Goal: Task Accomplishment & Management: Manage account settings

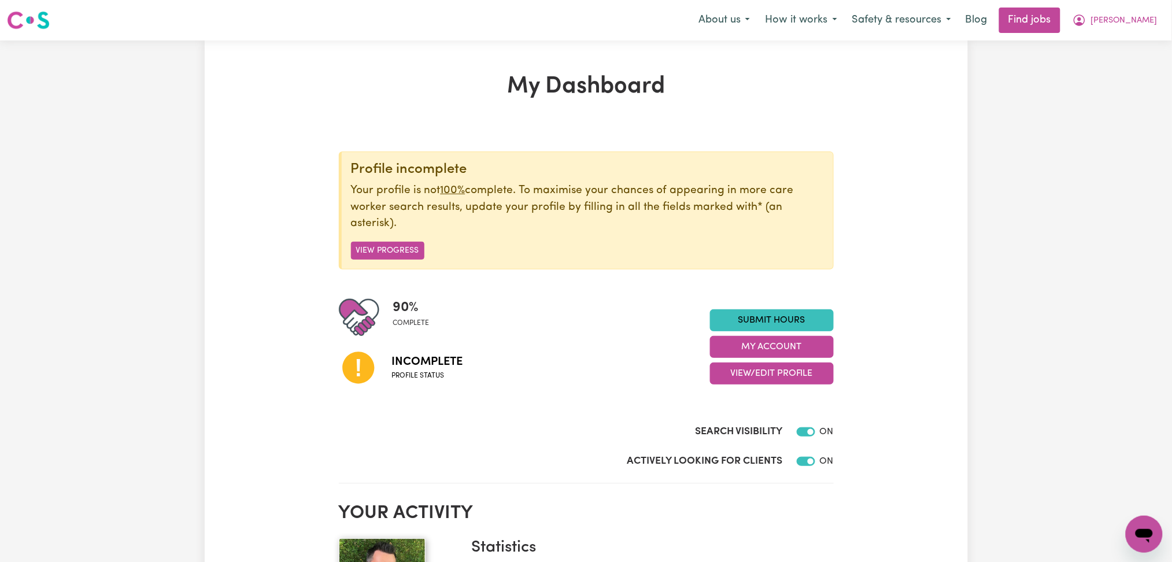
scroll to position [77, 0]
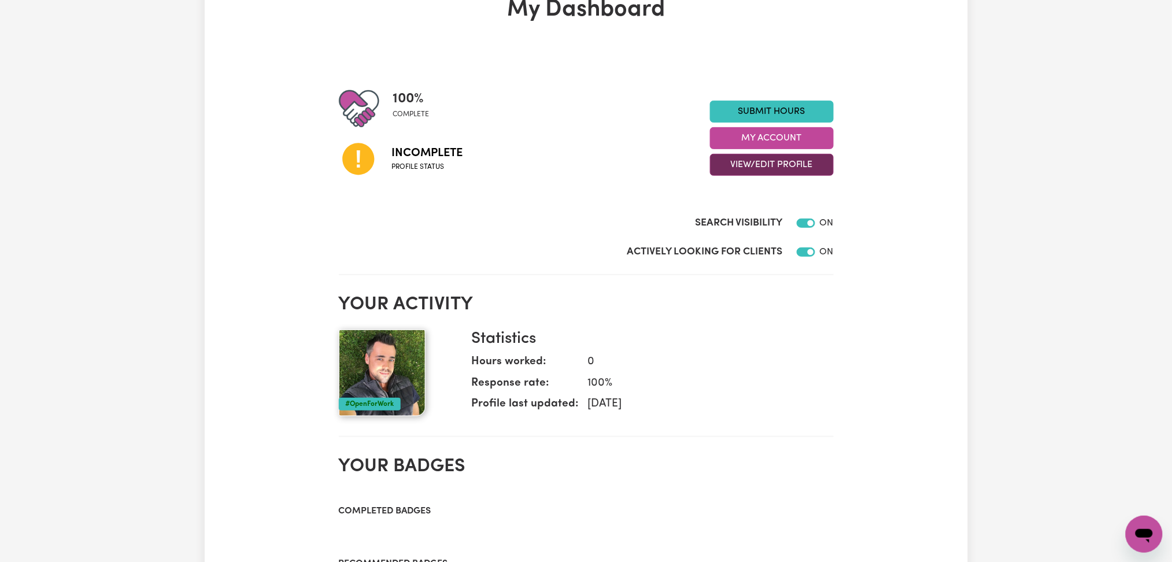
drag, startPoint x: 795, startPoint y: 154, endPoint x: 794, endPoint y: 165, distance: 11.6
click at [795, 156] on button "View/Edit Profile" at bounding box center [772, 165] width 124 height 22
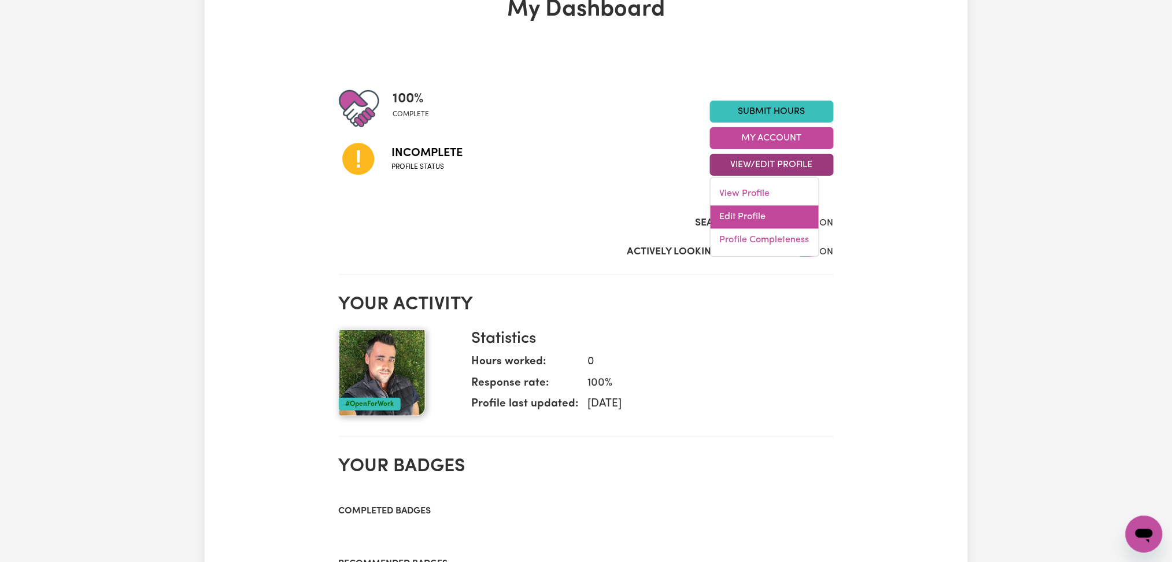
click at [740, 223] on link "Edit Profile" at bounding box center [765, 217] width 108 height 23
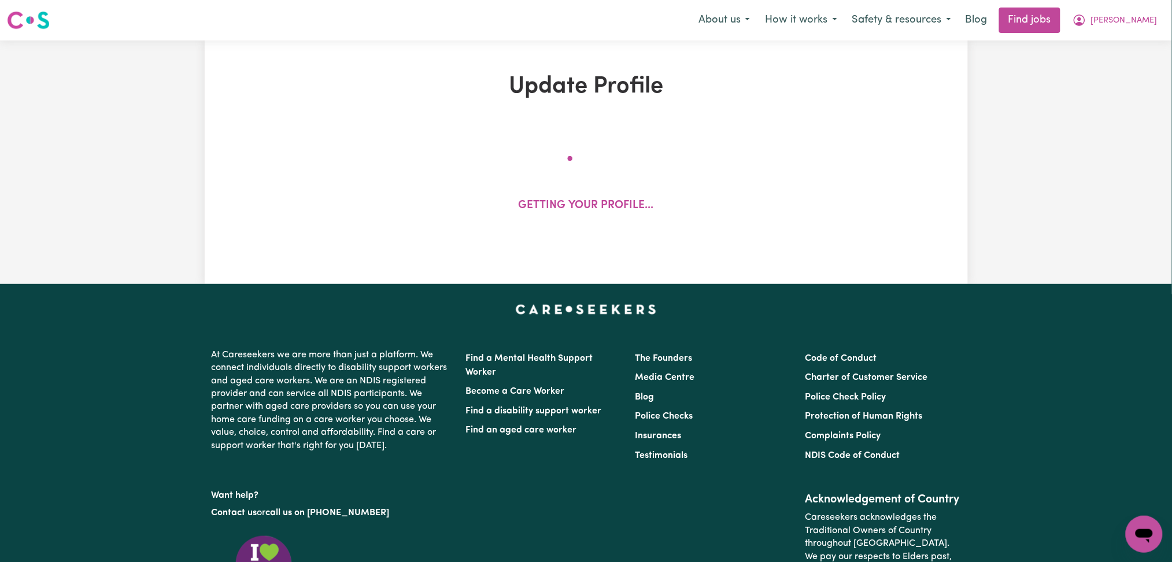
select select "[DEMOGRAPHIC_DATA]"
select select "[DEMOGRAPHIC_DATA] Citizen"
select select "Studying a healthcare related degree or qualification"
select select "55"
select select "75"
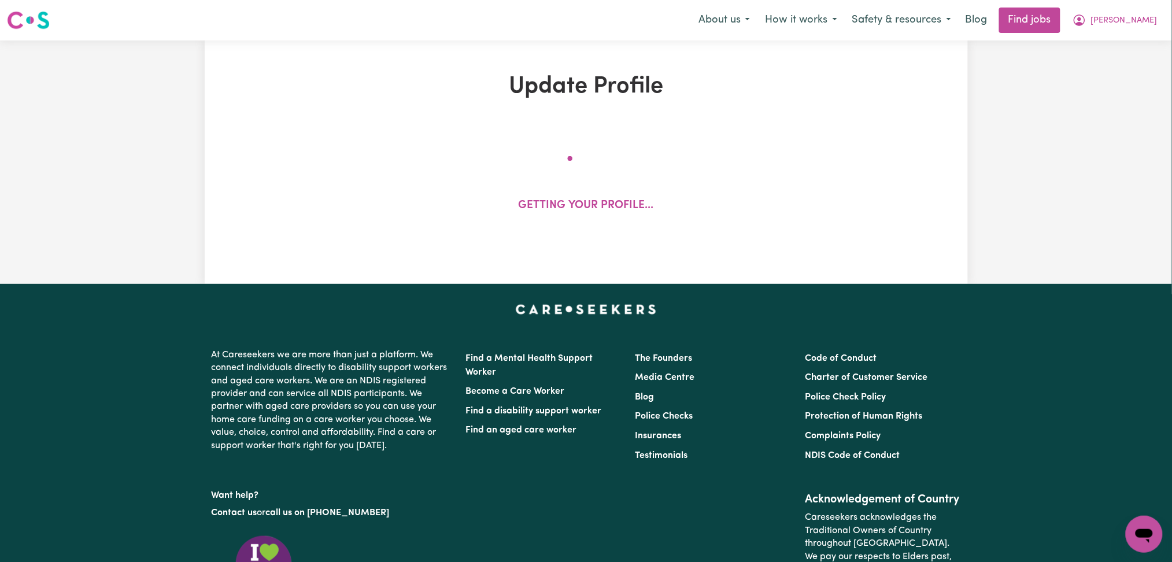
select select "95"
select select "120"
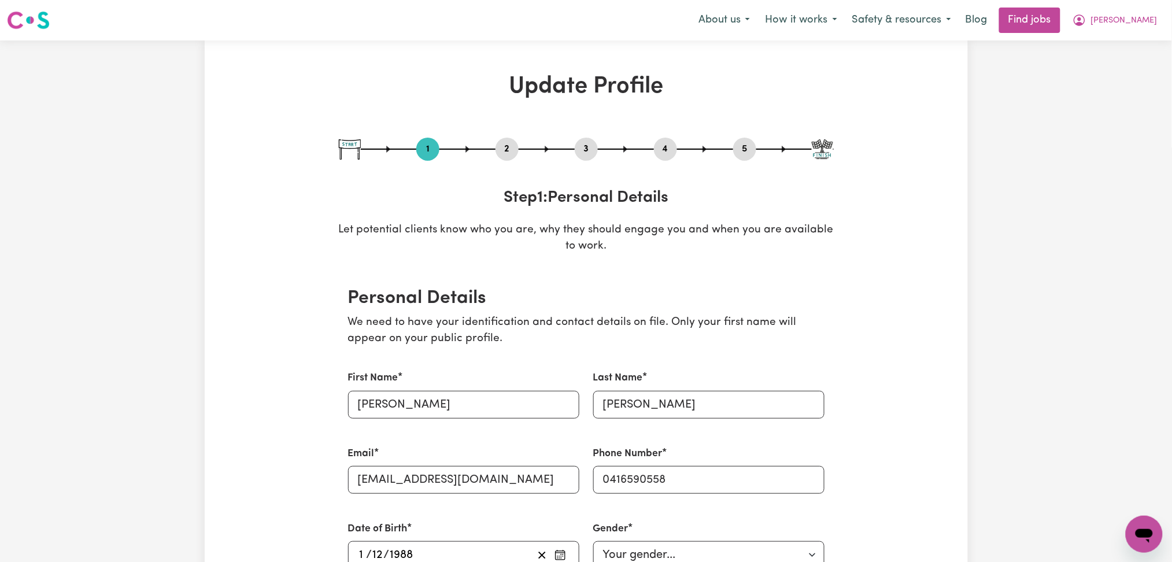
click at [748, 148] on button "5" at bounding box center [744, 149] width 23 height 15
select select "I am providing services by being employed by an organisation"
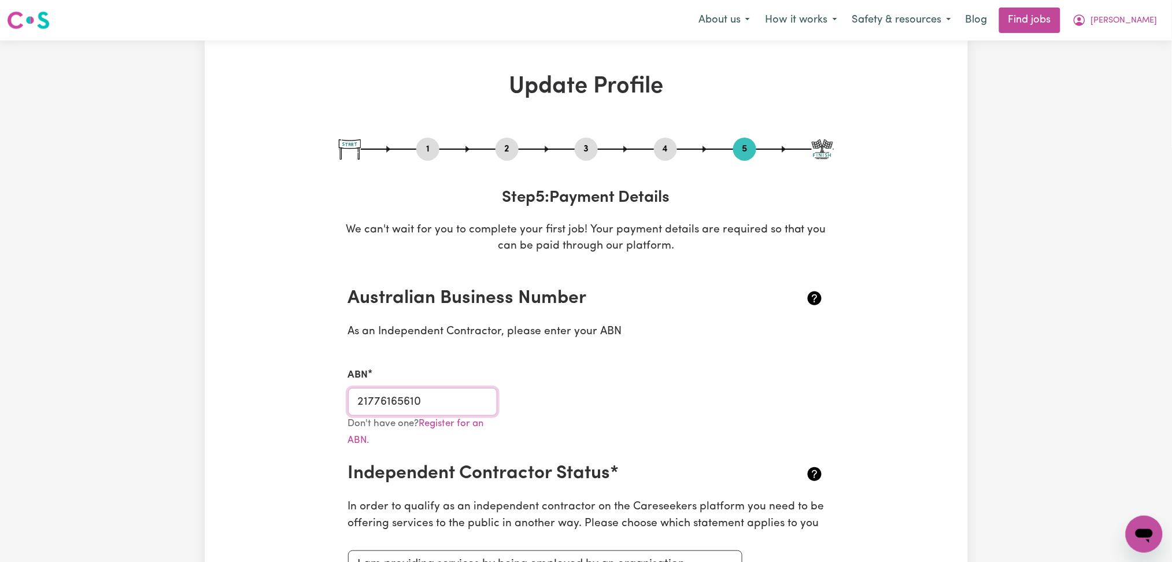
click at [376, 407] on input "21776165610" at bounding box center [423, 402] width 150 height 28
click at [366, 399] on input "21776165610" at bounding box center [423, 402] width 150 height 28
click at [504, 145] on button "2" at bounding box center [507, 149] width 23 height 15
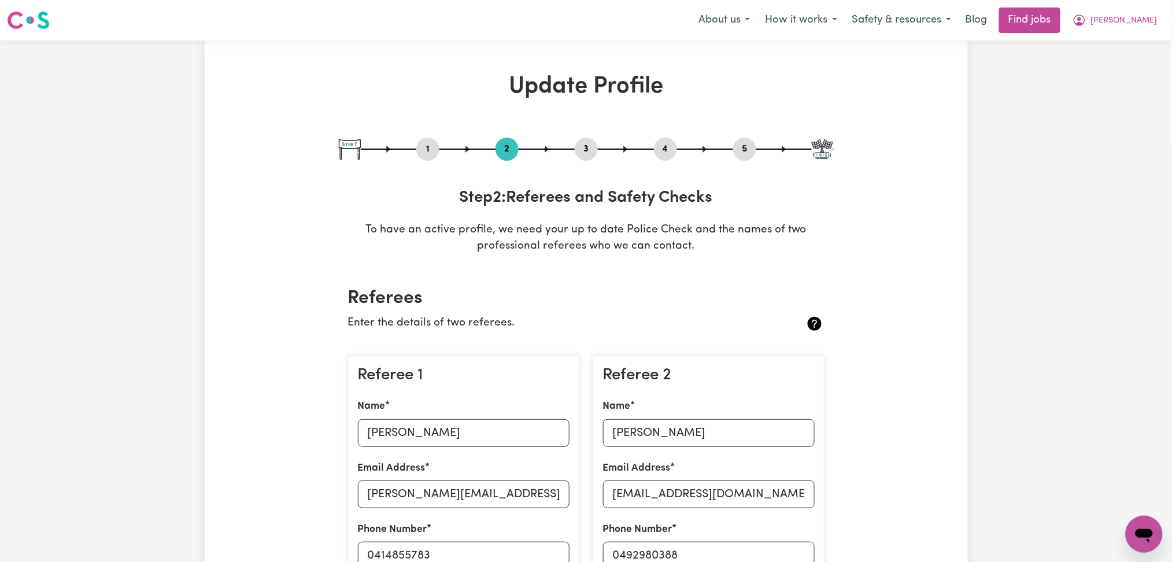
scroll to position [154, 0]
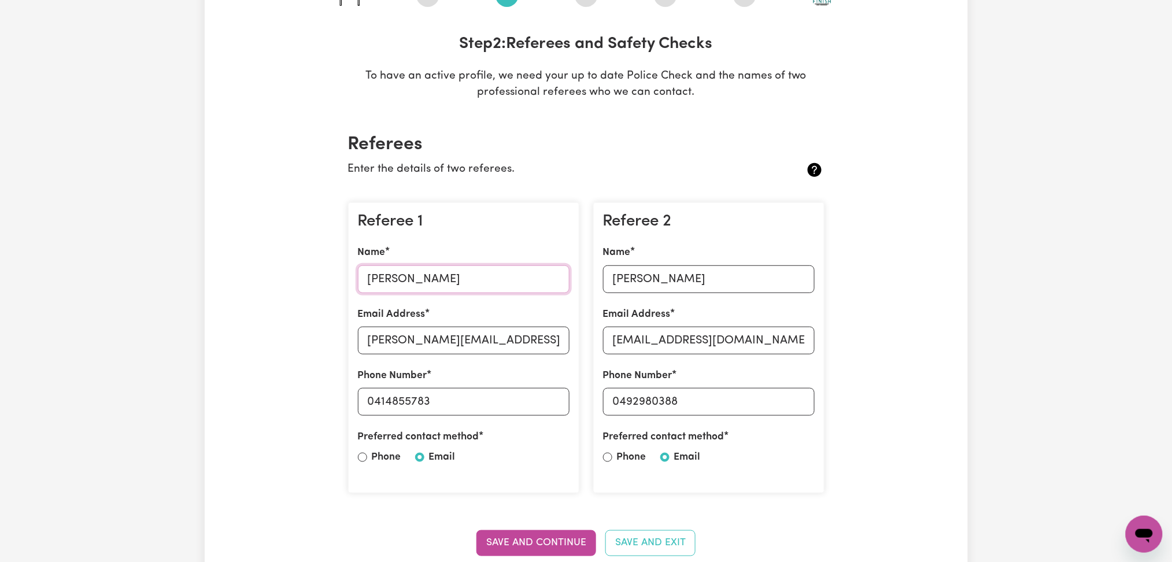
click at [409, 287] on input "[PERSON_NAME]" at bounding box center [464, 279] width 212 height 28
click at [396, 335] on input "[PERSON_NAME][EMAIL_ADDRESS][DOMAIN_NAME]" at bounding box center [464, 341] width 212 height 28
drag, startPoint x: 375, startPoint y: 399, endPoint x: 523, endPoint y: 399, distance: 147.5
click at [523, 399] on input "0414855783" at bounding box center [464, 402] width 212 height 28
click at [628, 293] on div "Referee 2 Name [PERSON_NAME] Email Address [EMAIL_ADDRESS][DOMAIN_NAME] Phone N…" at bounding box center [708, 348] width 231 height 292
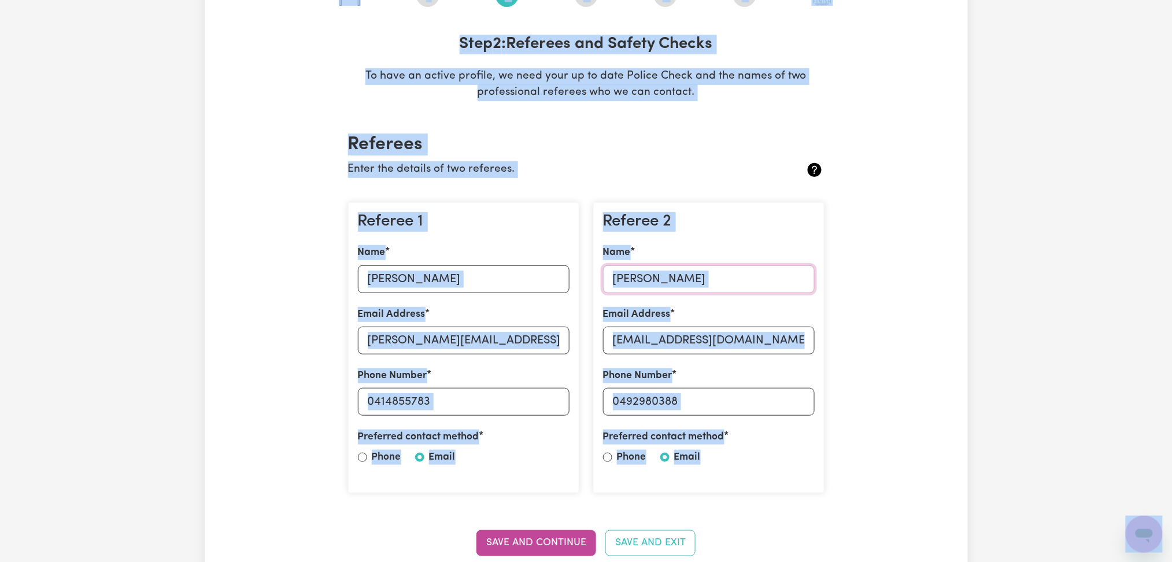
click at [639, 276] on input "[PERSON_NAME]" at bounding box center [709, 279] width 212 height 28
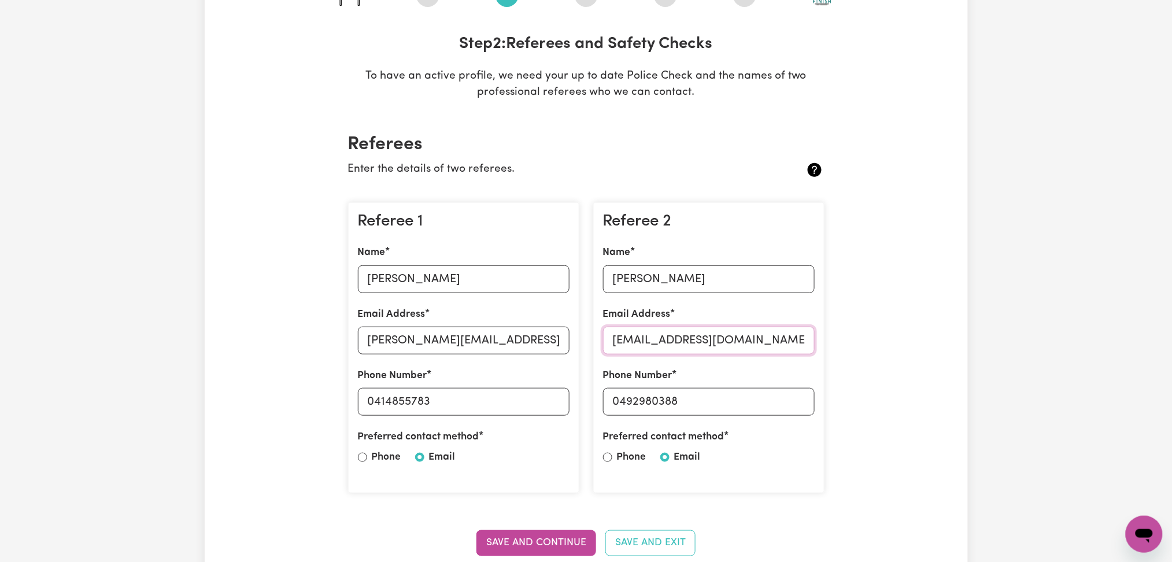
click at [659, 344] on input "[EMAIL_ADDRESS][DOMAIN_NAME]" at bounding box center [709, 341] width 212 height 28
drag, startPoint x: 619, startPoint y: 398, endPoint x: 760, endPoint y: 398, distance: 141.1
click at [760, 398] on input "0492980388" at bounding box center [709, 402] width 212 height 28
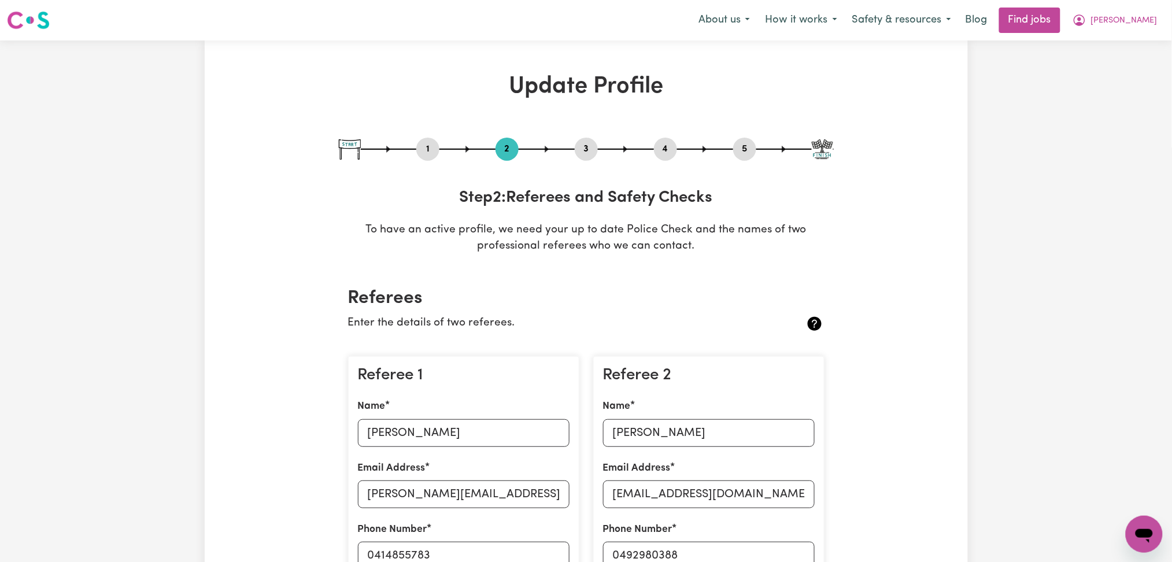
click at [586, 149] on button "3" at bounding box center [586, 149] width 23 height 15
select select "2011"
select select "2013"
select select "2016"
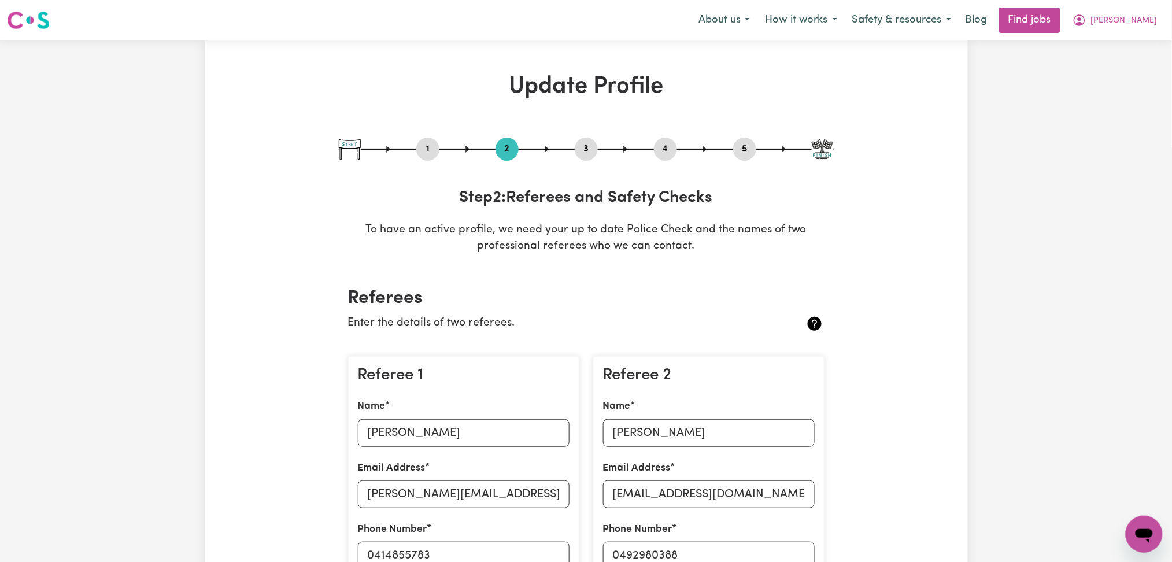
select select "2021"
select select "Certificate III (Individual Support)"
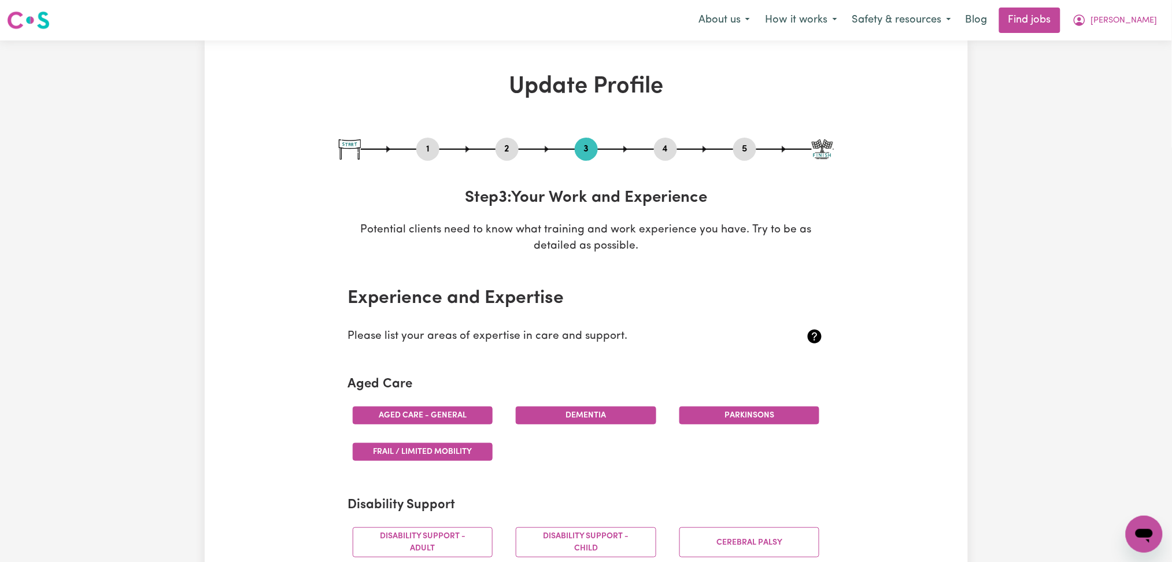
click at [655, 148] on button "4" at bounding box center [665, 149] width 23 height 15
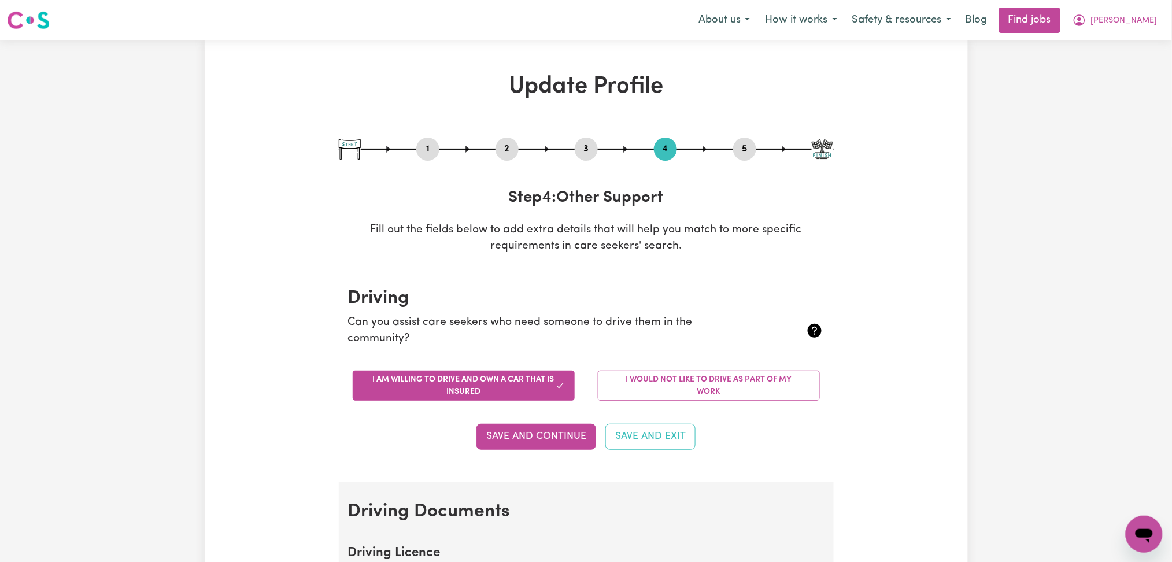
click at [757, 149] on div at bounding box center [586, 149] width 495 height 1
click at [742, 148] on button "5" at bounding box center [744, 149] width 23 height 15
select select "I am providing services by being employed by an organisation"
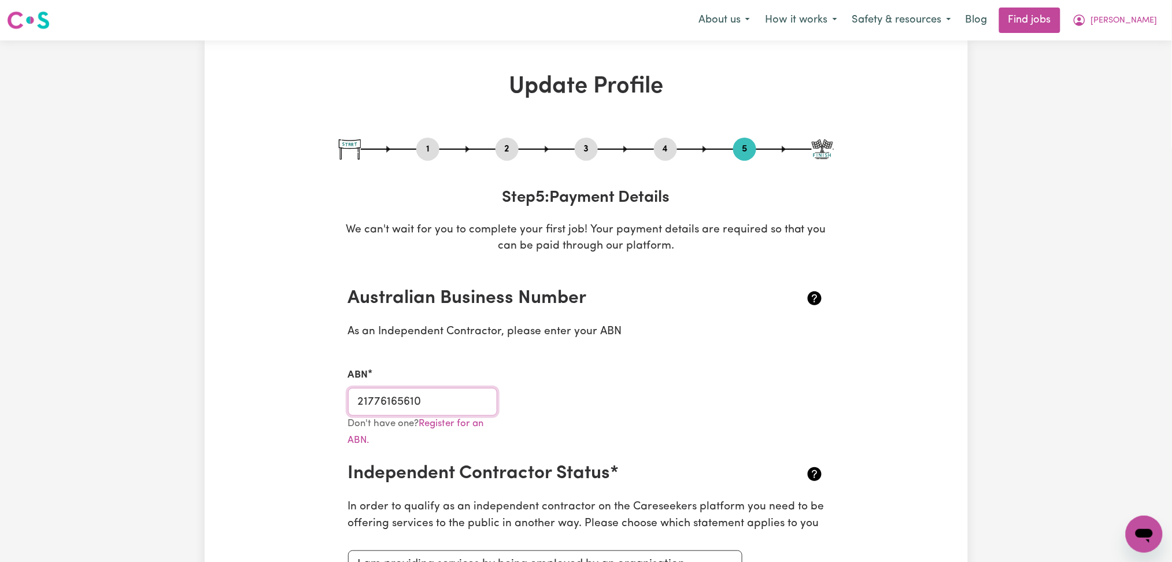
click at [434, 400] on input "21776165610" at bounding box center [423, 402] width 150 height 28
click at [1131, 24] on button "[PERSON_NAME]" at bounding box center [1115, 20] width 100 height 24
click at [1129, 64] on link "My Dashboard" at bounding box center [1119, 67] width 91 height 22
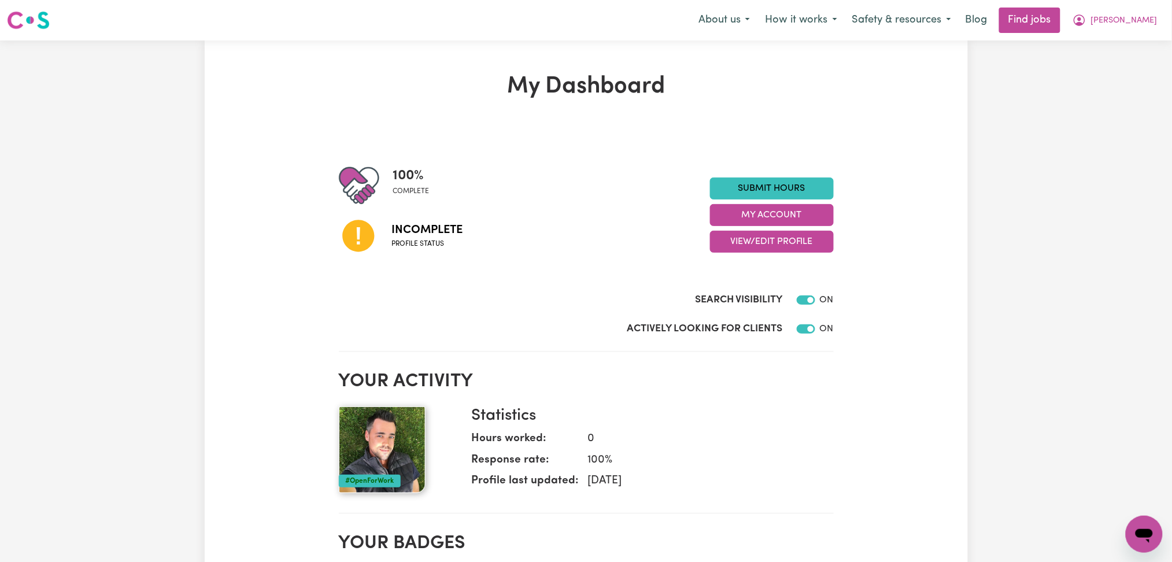
click at [1149, 35] on nav "Menu About us How it works Safety & resources Blog Find jobs [PERSON_NAME]" at bounding box center [586, 20] width 1172 height 40
click at [1140, 26] on span "[PERSON_NAME]" at bounding box center [1124, 20] width 67 height 13
click at [1131, 76] on link "My Dashboard" at bounding box center [1119, 67] width 91 height 22
click at [1135, 83] on link "Logout" at bounding box center [1119, 89] width 91 height 22
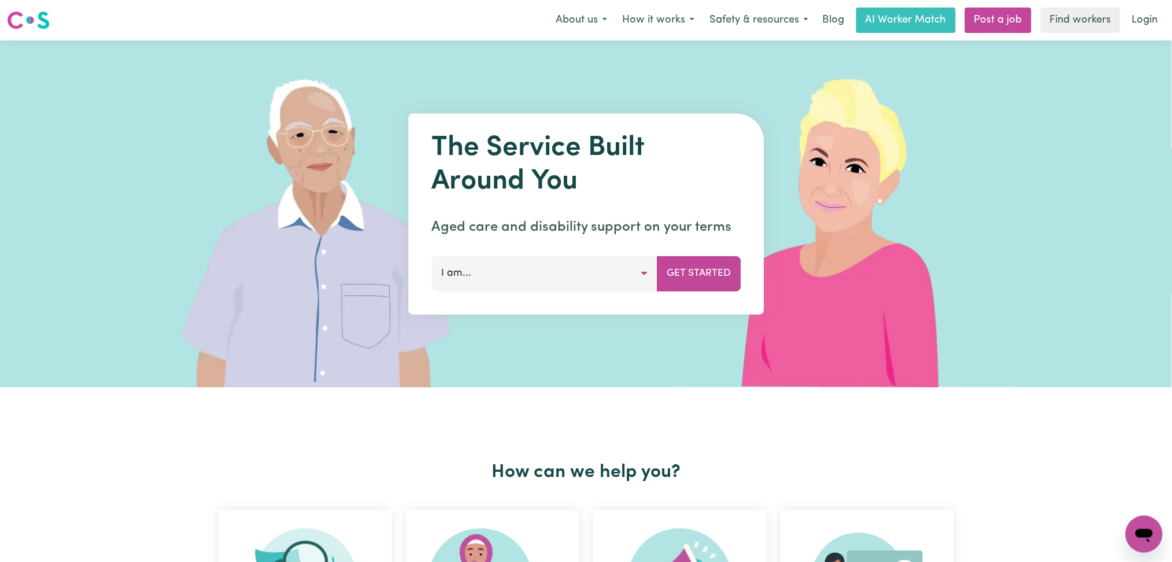
click at [1135, 21] on link "Login" at bounding box center [1146, 20] width 40 height 25
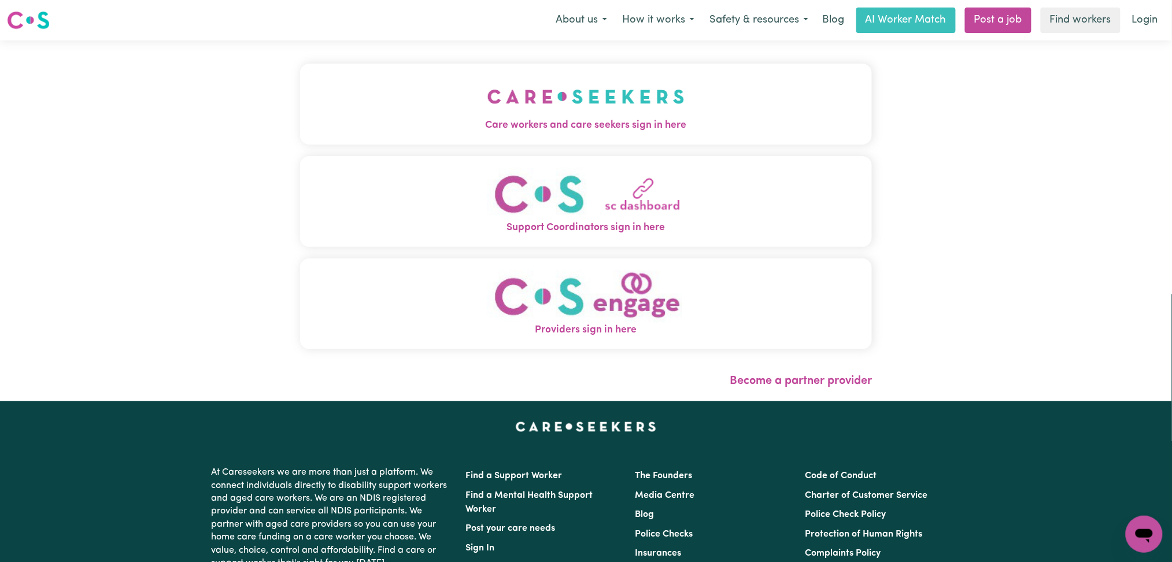
click at [488, 108] on img "Care workers and care seekers sign in here" at bounding box center [586, 96] width 197 height 43
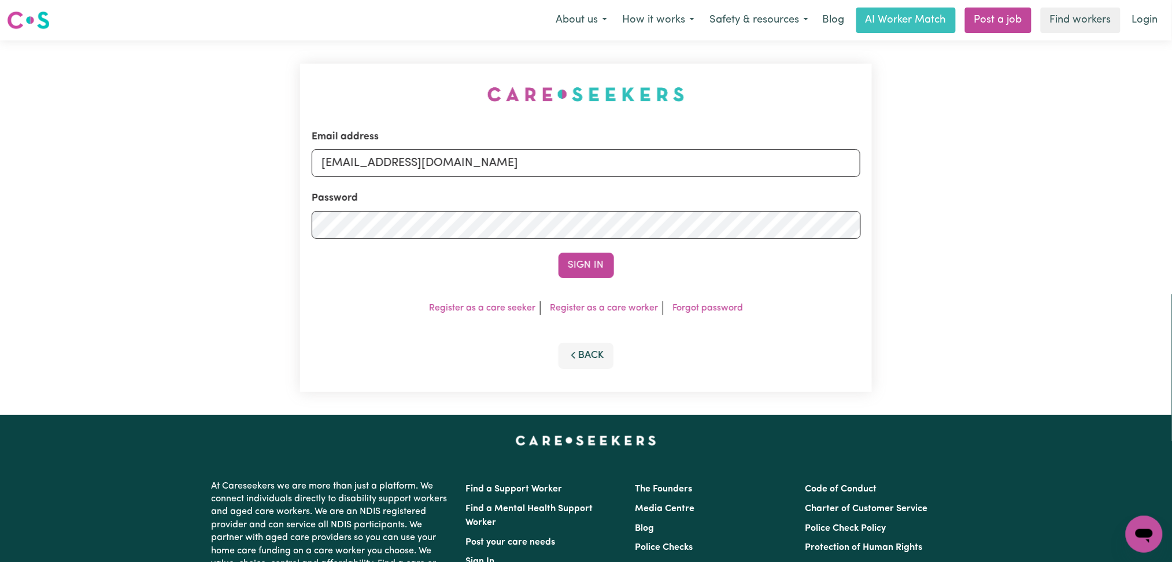
click at [1137, 272] on div "Email address [EMAIL_ADDRESS][DOMAIN_NAME] Password Sign In Register as a care …" at bounding box center [586, 227] width 1172 height 375
drag, startPoint x: 372, startPoint y: 153, endPoint x: 369, endPoint y: 159, distance: 7.0
click at [372, 153] on input "[EMAIL_ADDRESS][DOMAIN_NAME]" at bounding box center [586, 163] width 549 height 28
drag, startPoint x: 382, startPoint y: 158, endPoint x: 677, endPoint y: 196, distance: 298.0
click at [677, 196] on form "Email address Superuser~[EMAIL_ADDRESS][DOMAIN_NAME] Password Sign In" at bounding box center [586, 204] width 549 height 149
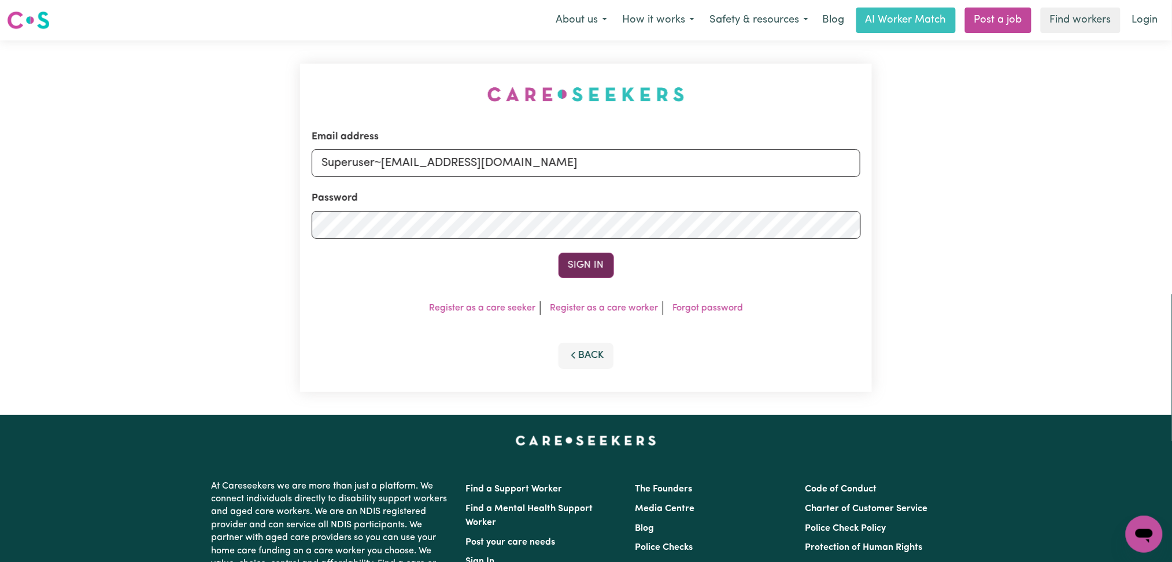
type input "Superuser~[EMAIL_ADDRESS][DOMAIN_NAME]"
click at [570, 253] on button "Sign In" at bounding box center [587, 265] width 56 height 25
